Goal: Navigation & Orientation: Find specific page/section

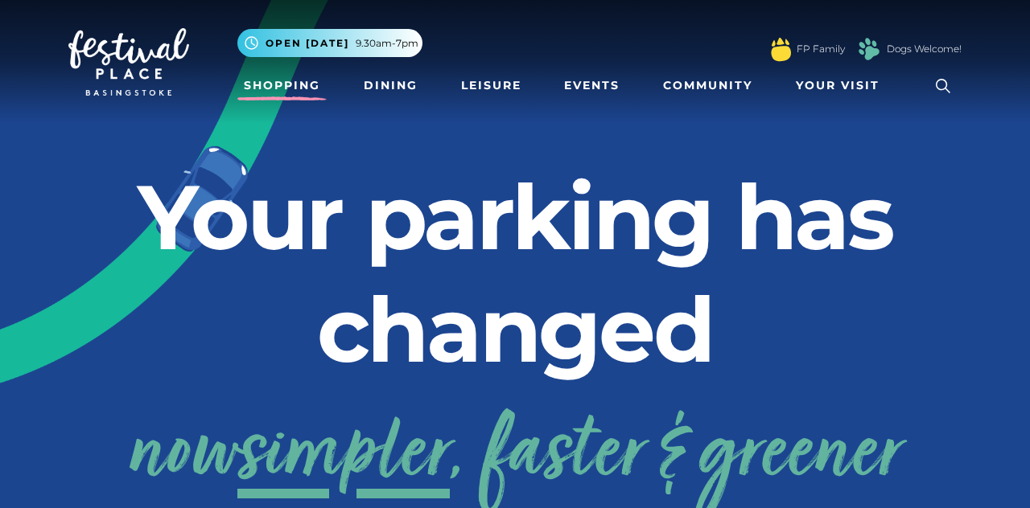
click at [298, 98] on link "Shopping" at bounding box center [281, 86] width 89 height 30
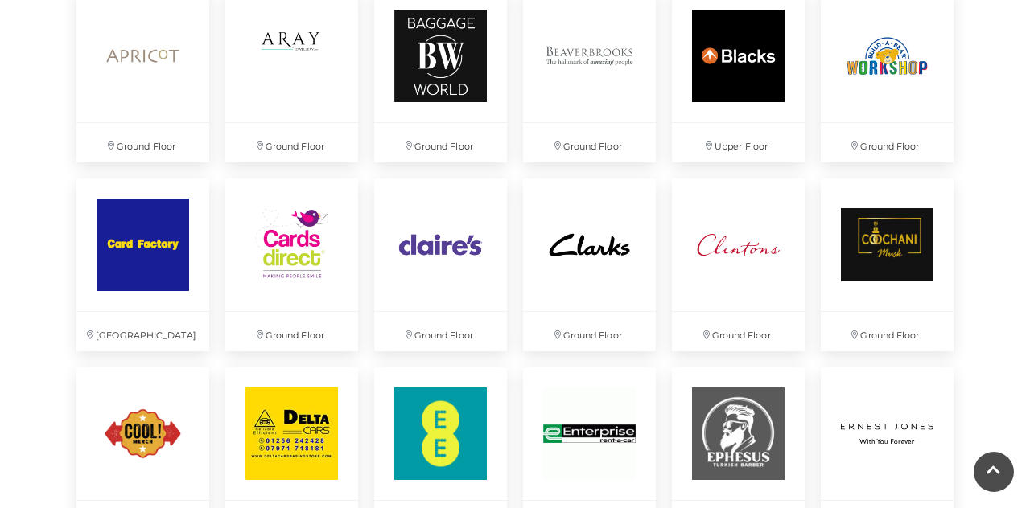
scroll to position [1416, 0]
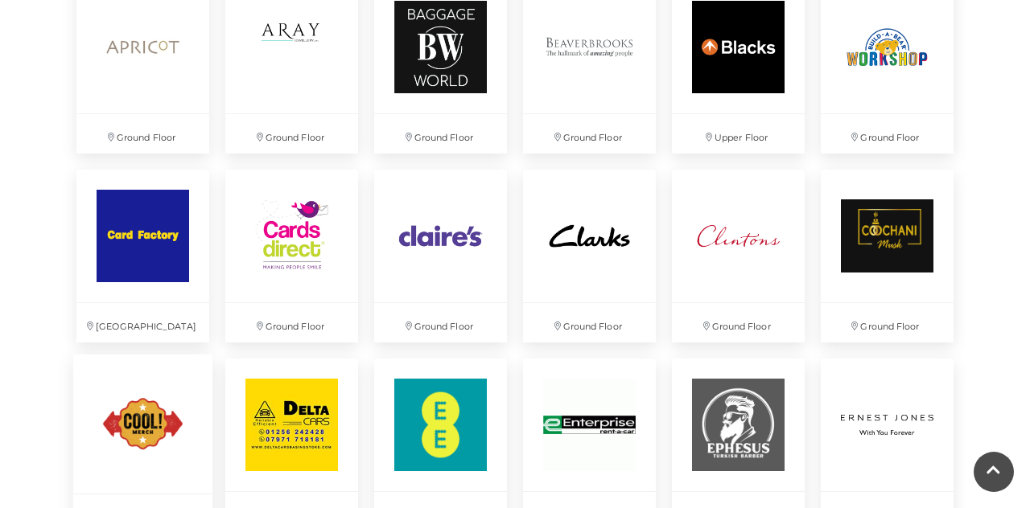
click at [133, 430] on img at bounding box center [142, 424] width 139 height 139
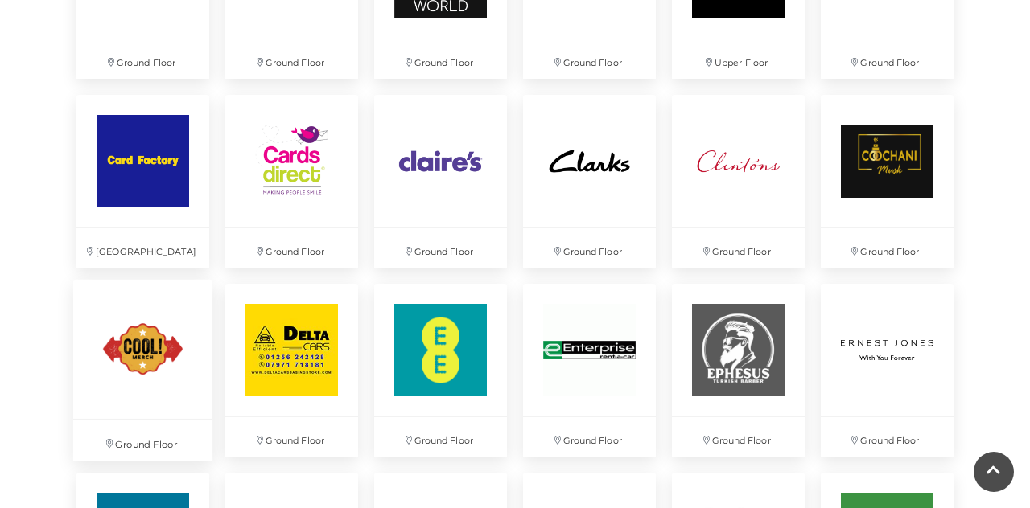
scroll to position [1493, 0]
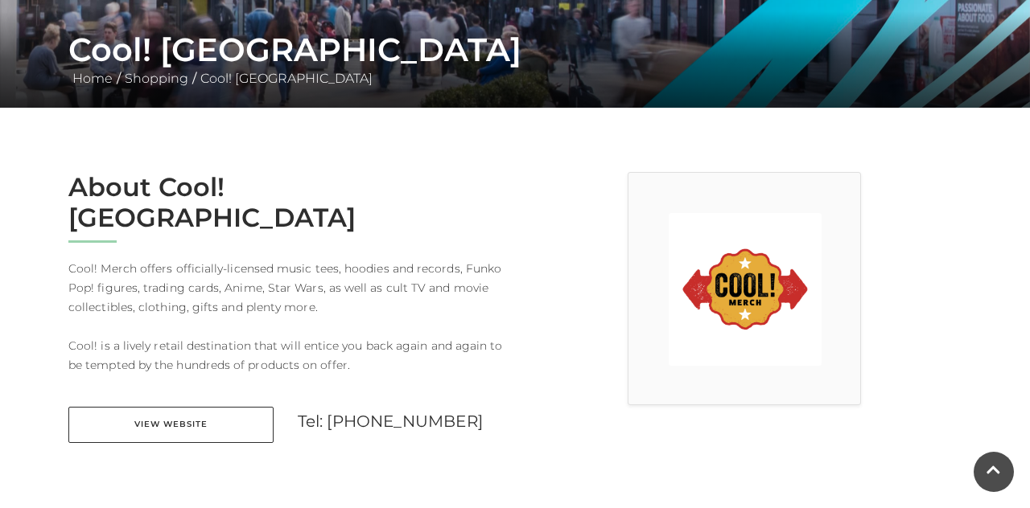
scroll to position [295, 0]
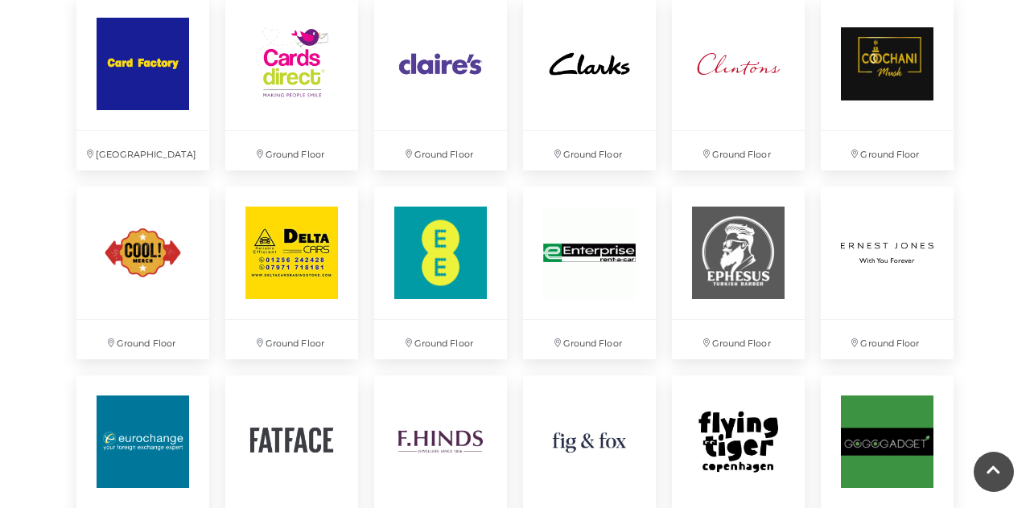
scroll to position [1590, 0]
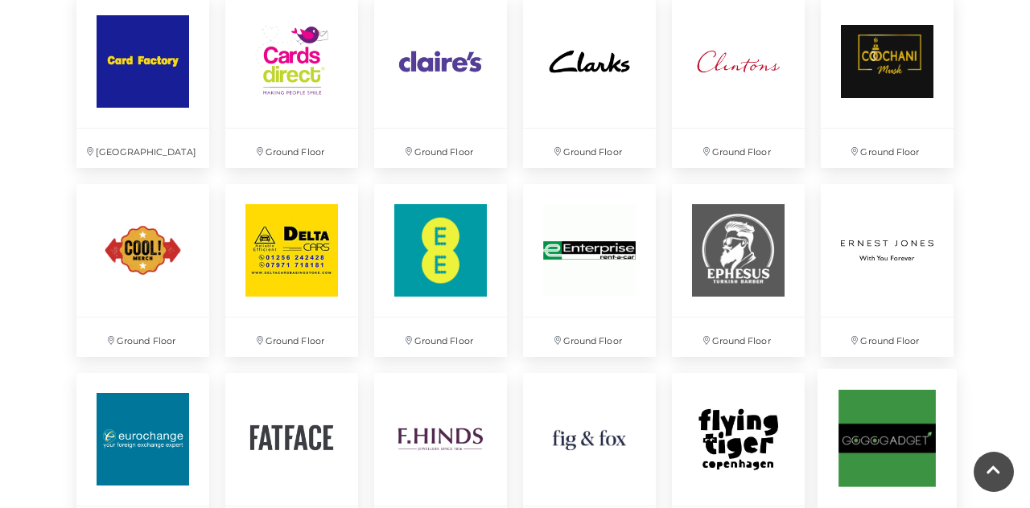
click at [890, 455] on img at bounding box center [886, 437] width 139 height 139
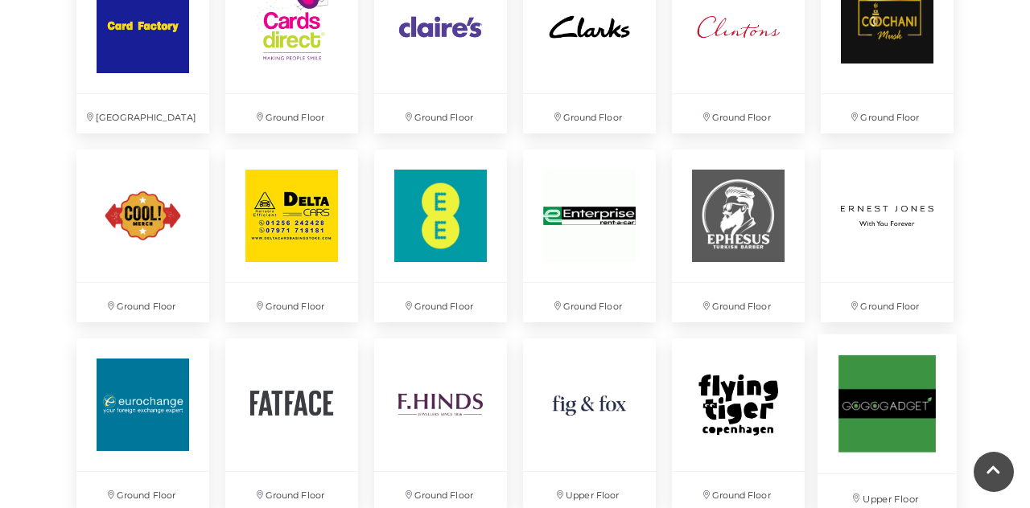
scroll to position [1668, 0]
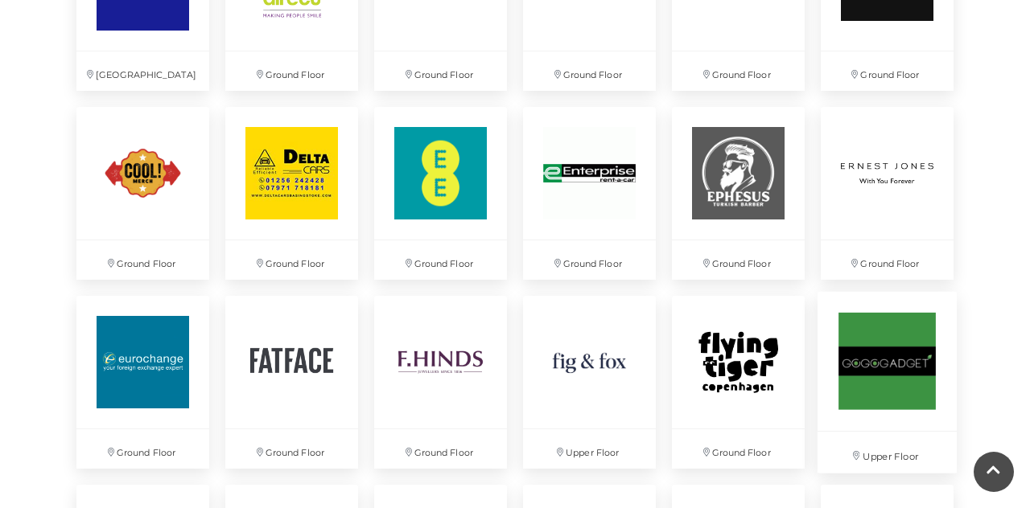
click at [901, 370] on img at bounding box center [886, 360] width 139 height 139
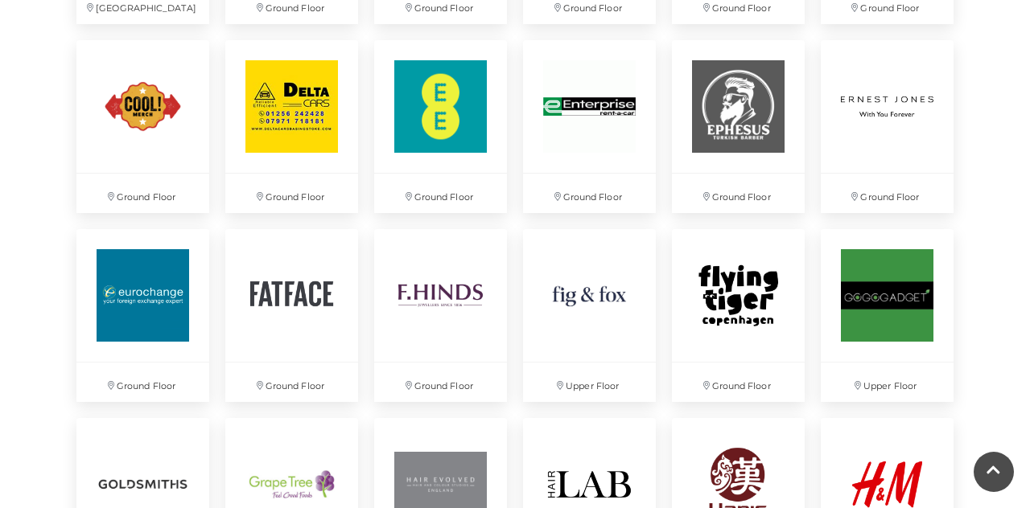
scroll to position [1717, 0]
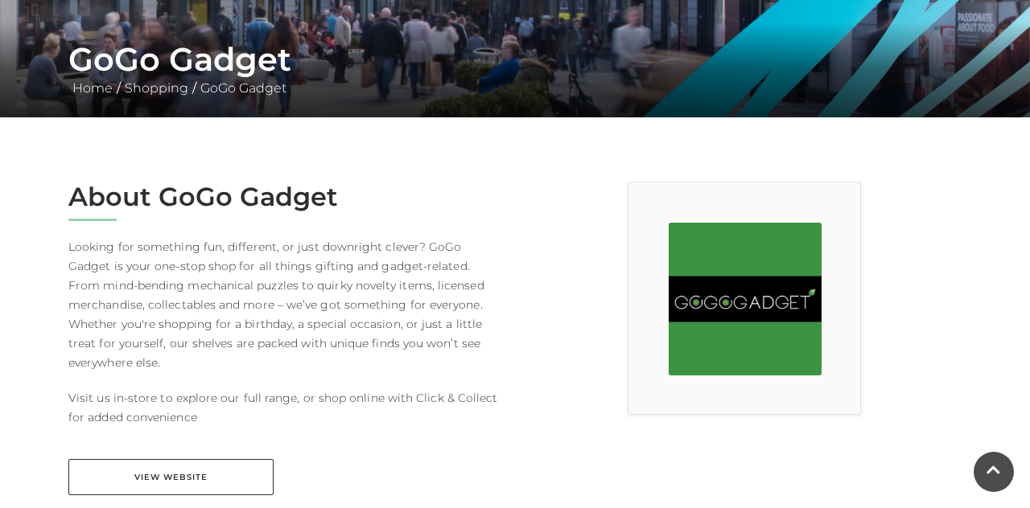
scroll to position [286, 0]
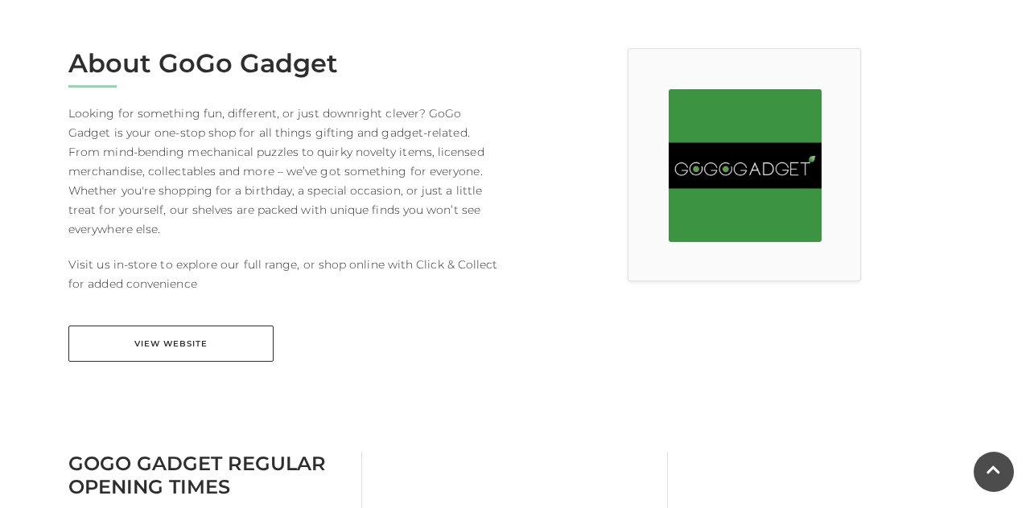
scroll to position [422, 0]
